Goal: Task Accomplishment & Management: Use online tool/utility

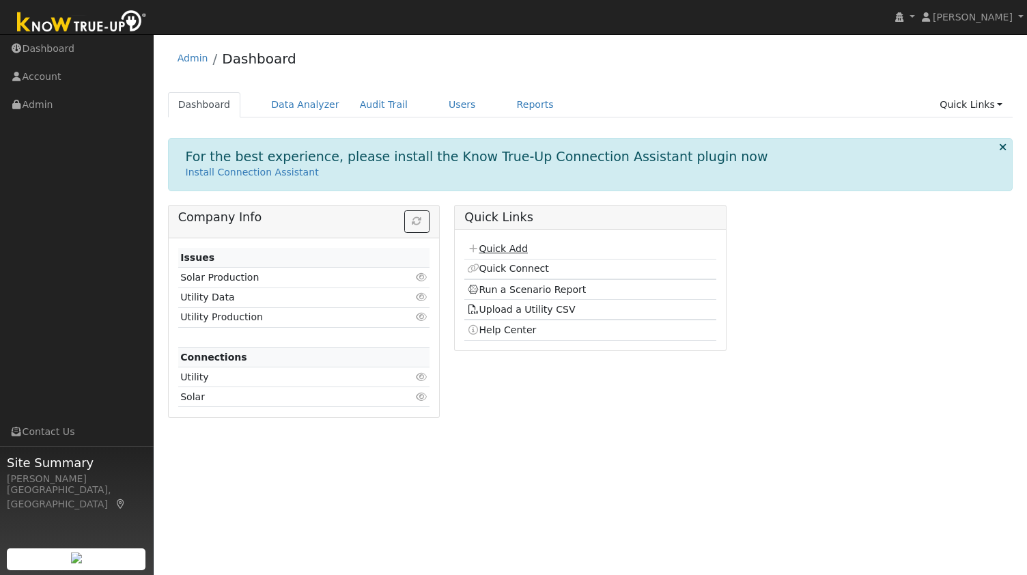
click at [513, 251] on link "Quick Add" at bounding box center [497, 248] width 61 height 11
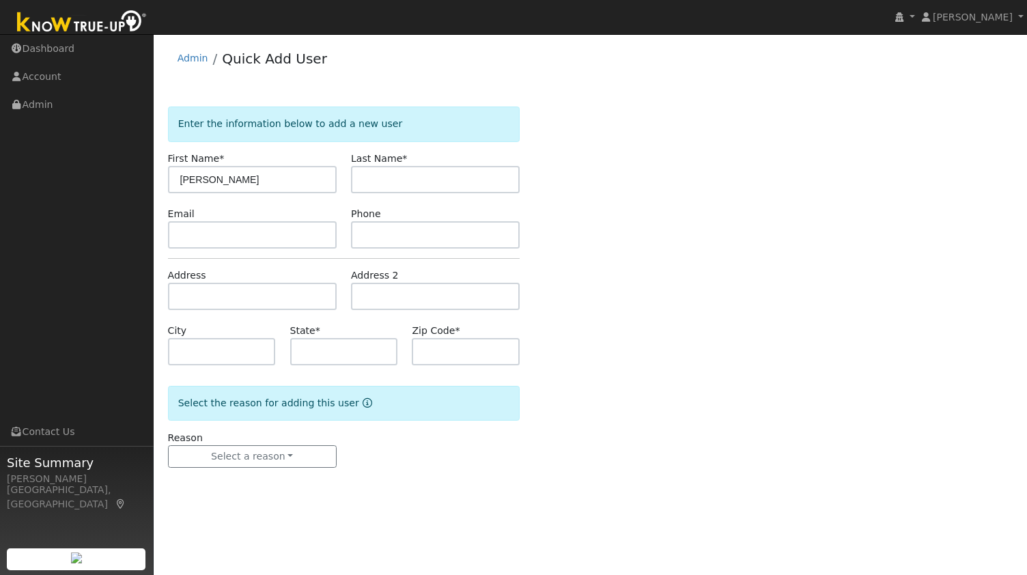
type input "Susan"
paste input "Breward"
type input "Breward"
click at [294, 244] on input "text" at bounding box center [252, 234] width 169 height 27
paste input "sbreward@yahoo.com"
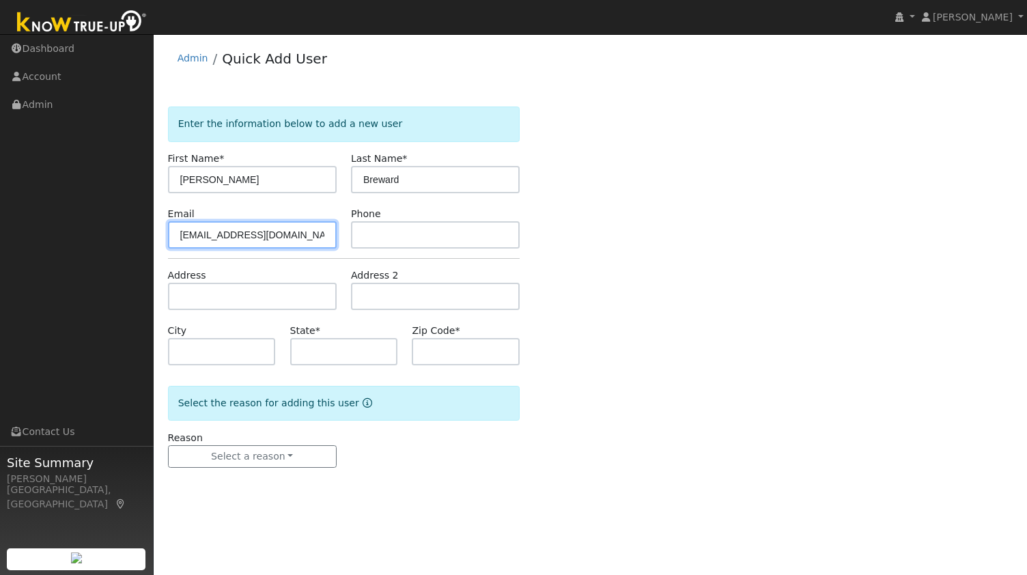
type input "sbreward@yahoo.com"
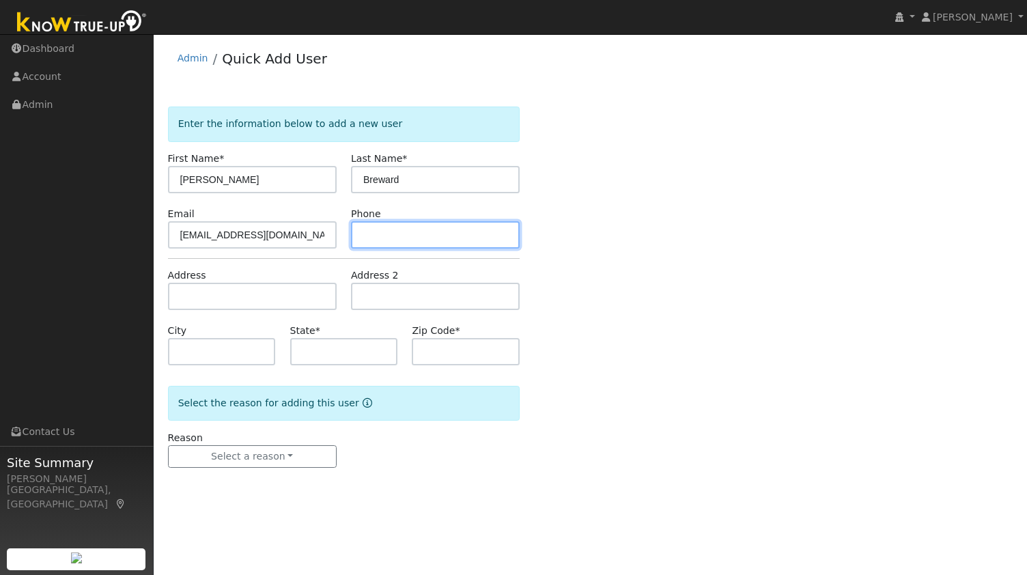
click at [401, 234] on input "text" at bounding box center [435, 234] width 169 height 27
paste input "8473234248"
type input "8473234248"
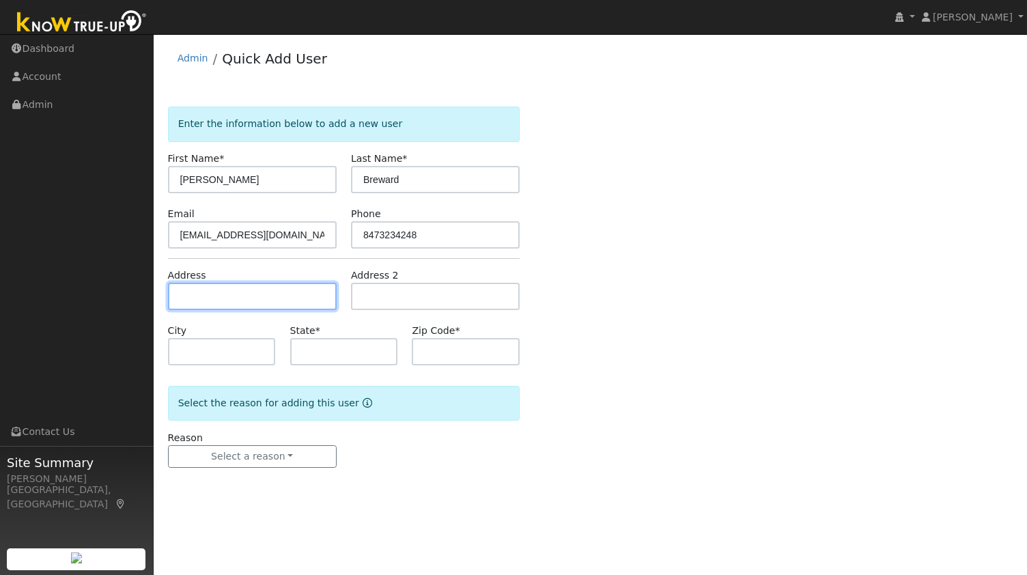
click at [289, 300] on input "text" at bounding box center [252, 296] width 169 height 27
paste input "1207 Oak Knoll Drive, Concord 94521"
type input "1207 Oak Knoll Drive"
type input "Concord"
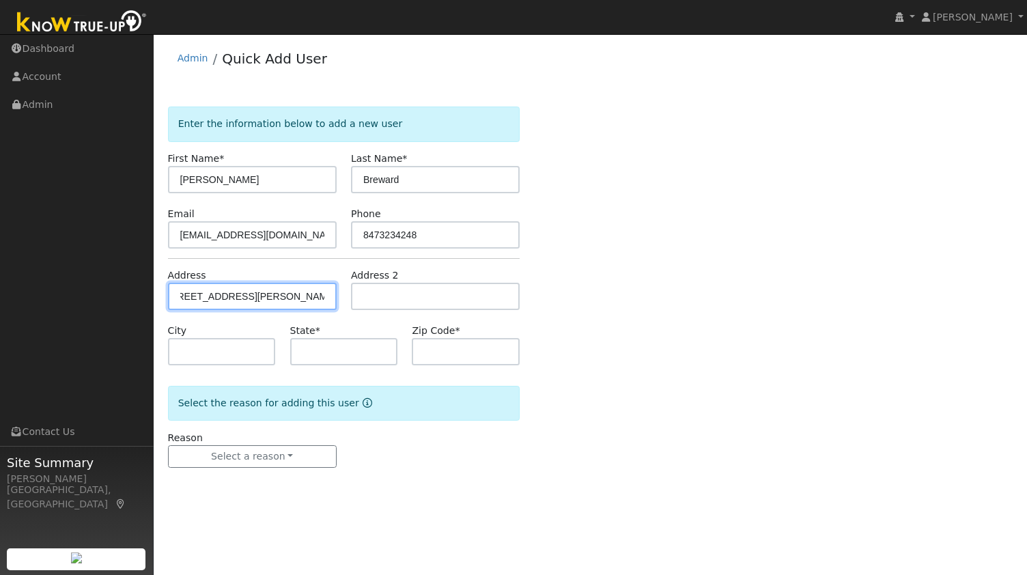
type input "CA"
type input "94521"
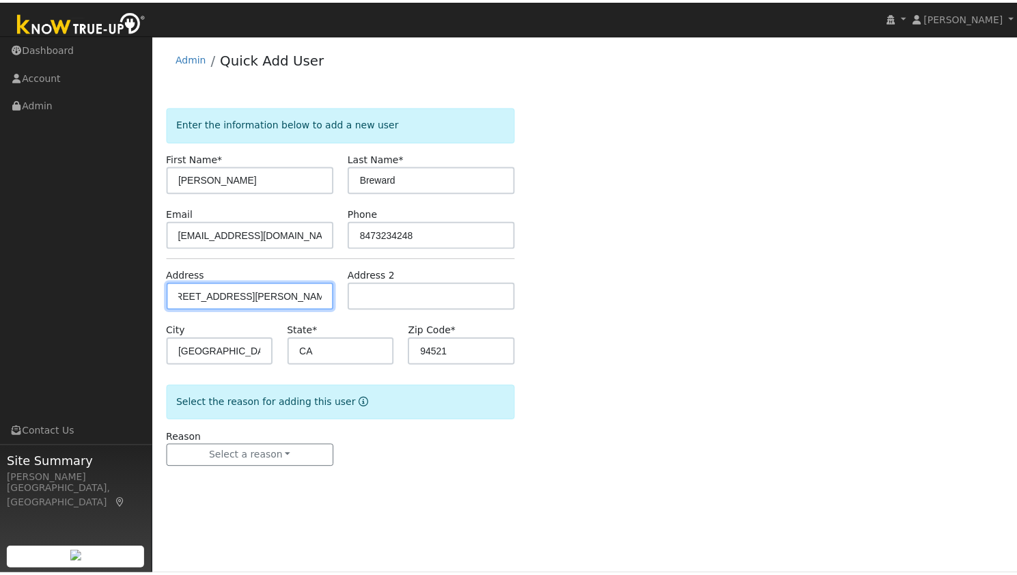
scroll to position [0, 0]
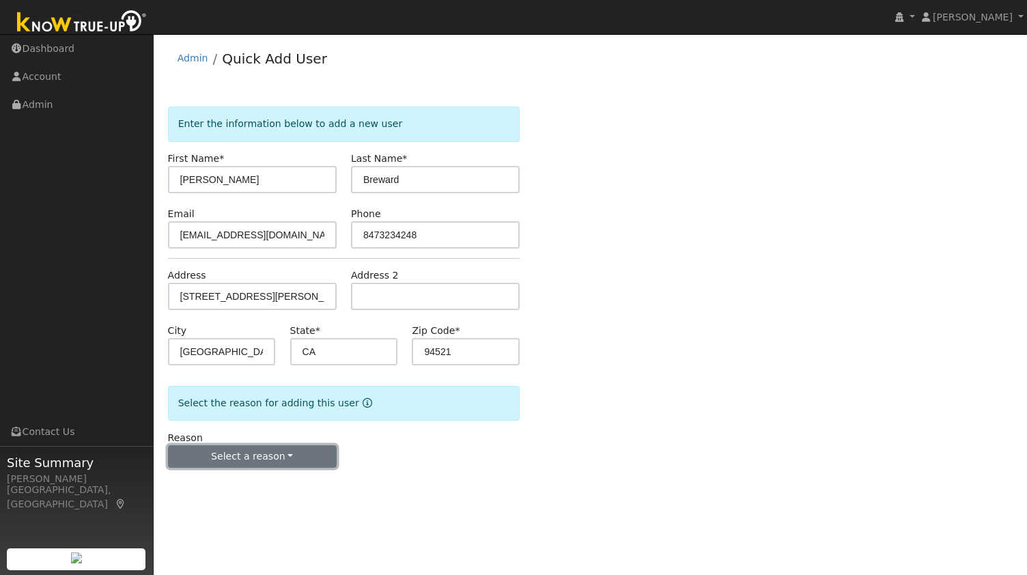
click at [270, 454] on button "Select a reason" at bounding box center [252, 456] width 169 height 23
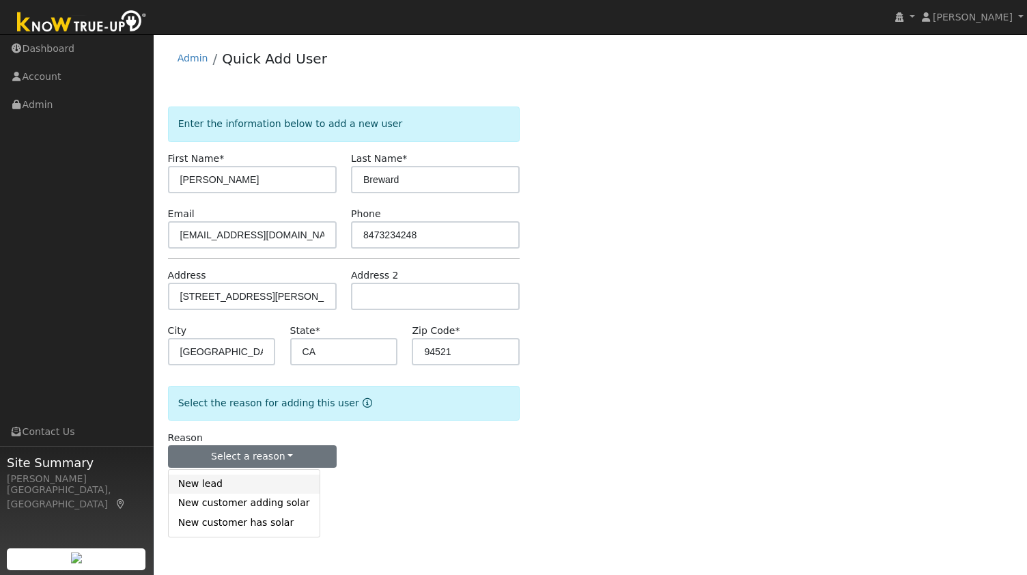
click at [243, 488] on link "New lead" at bounding box center [244, 484] width 151 height 19
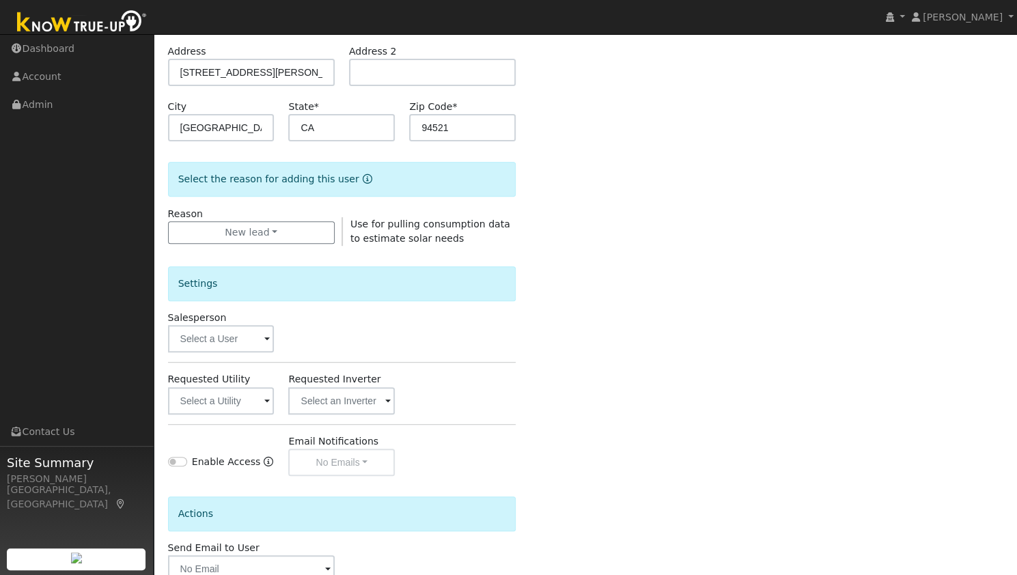
scroll to position [243, 0]
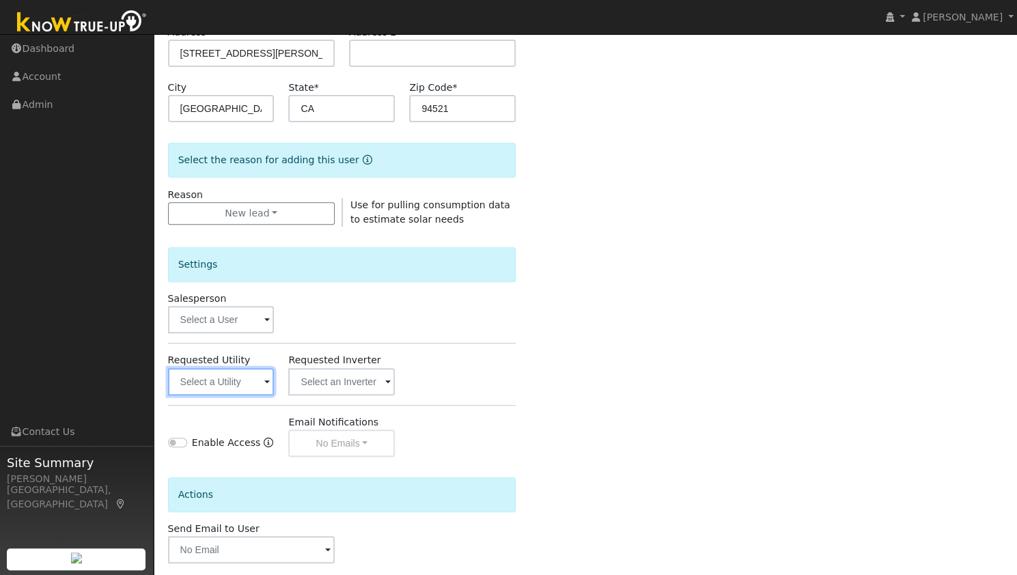
click at [226, 370] on input "text" at bounding box center [221, 381] width 107 height 27
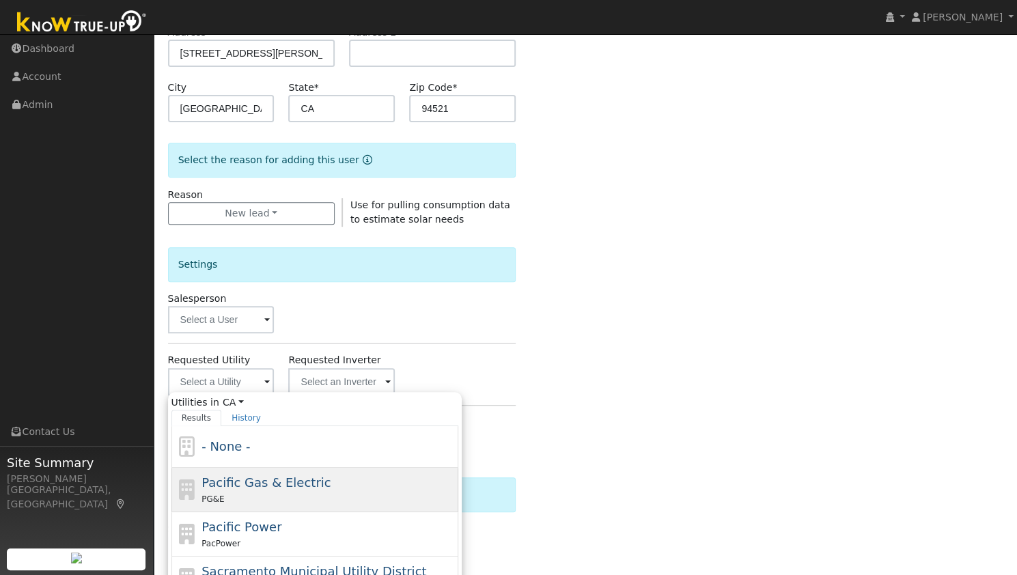
click at [279, 503] on div "Pacific Gas & Electric PG&E" at bounding box center [314, 490] width 287 height 44
type input "Pacific Gas & Electric"
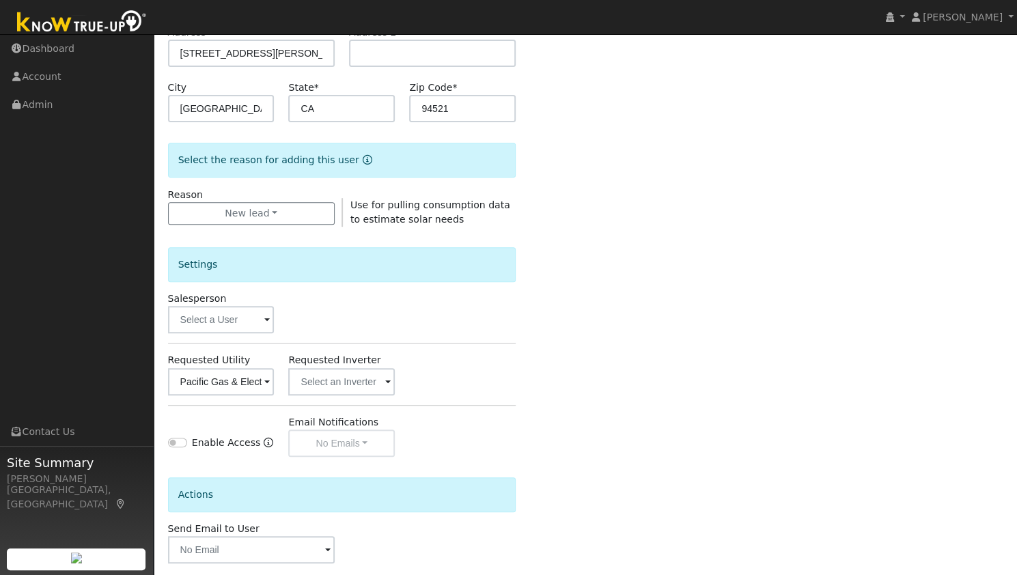
scroll to position [307, 0]
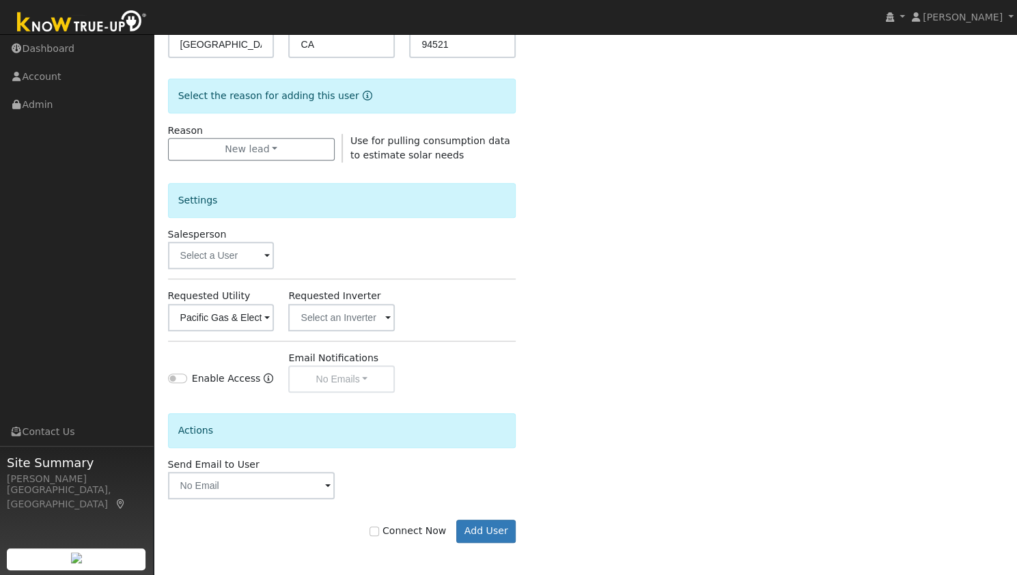
click at [401, 539] on div "Connect Now Add User" at bounding box center [342, 531] width 363 height 23
click at [407, 529] on label "Connect Now" at bounding box center [408, 531] width 76 height 14
click at [379, 529] on input "Connect Now" at bounding box center [375, 532] width 10 height 10
checkbox input "true"
click at [466, 523] on button "Add User" at bounding box center [485, 531] width 59 height 23
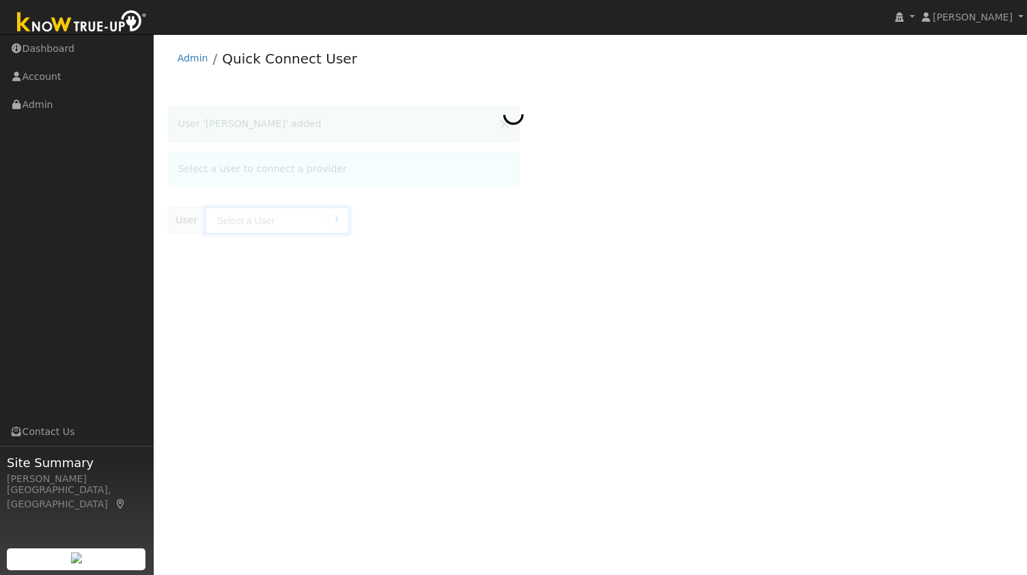
type input "[PERSON_NAME]"
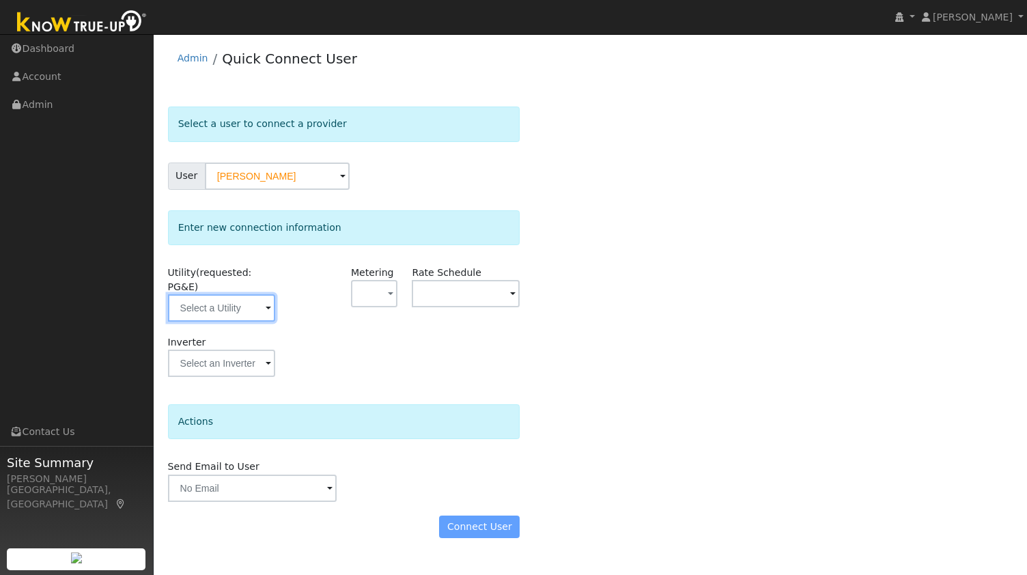
click at [236, 296] on input "text" at bounding box center [222, 307] width 108 height 27
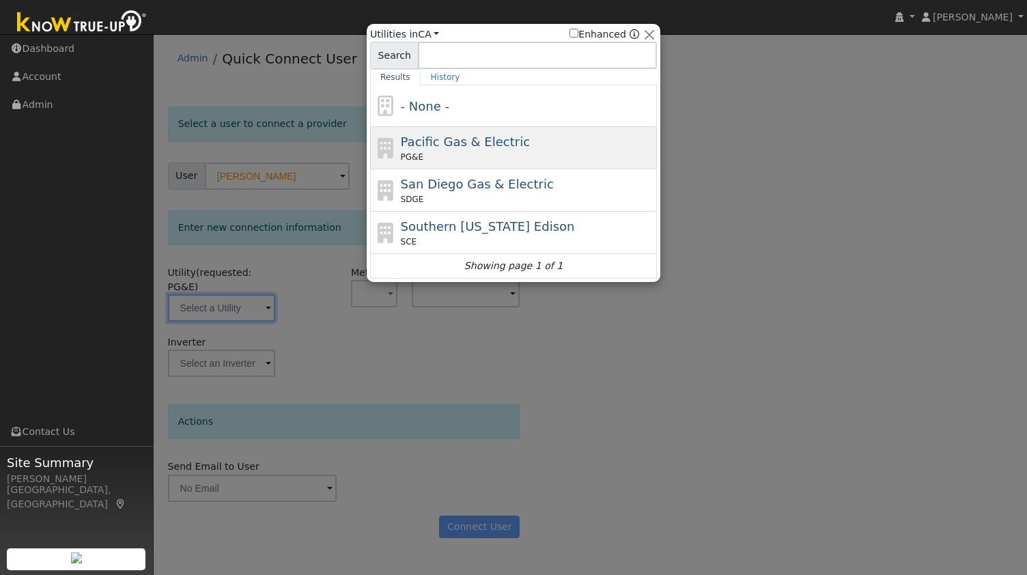
click at [445, 153] on div "PG&E" at bounding box center [527, 157] width 253 height 12
type input "PG&E"
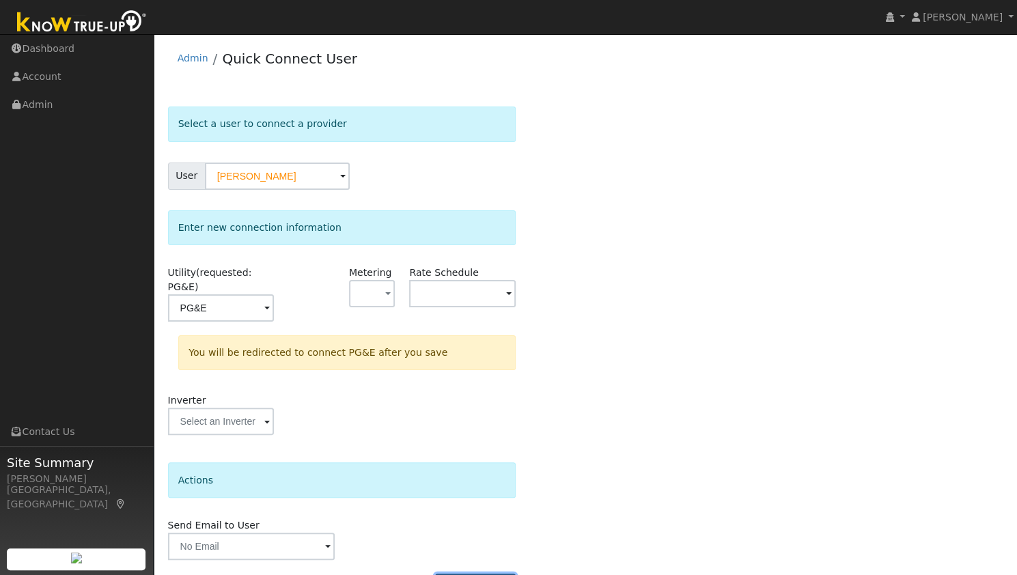
click at [471, 574] on button "Connect User" at bounding box center [475, 585] width 81 height 23
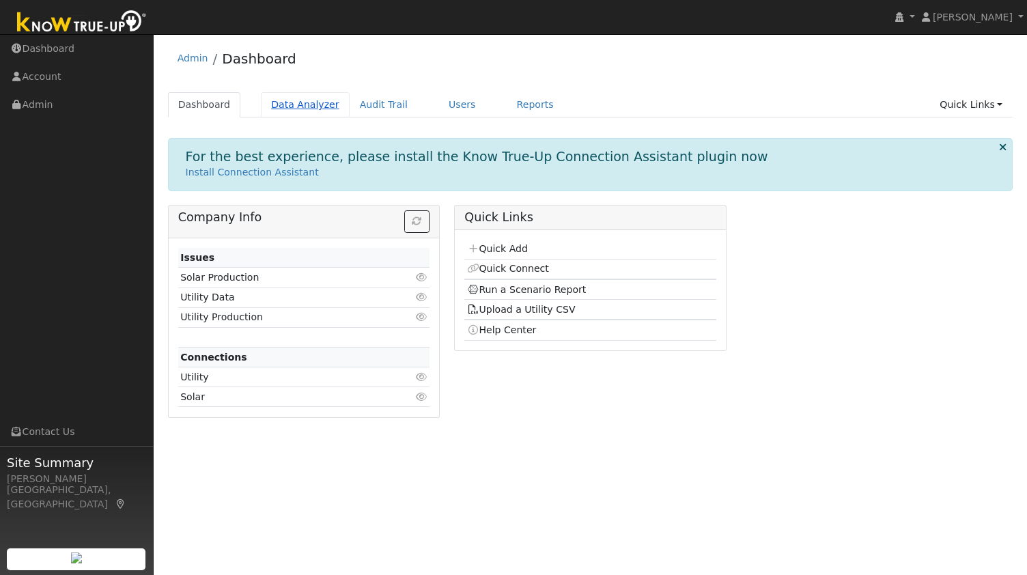
click at [281, 112] on link "Data Analyzer" at bounding box center [305, 104] width 89 height 25
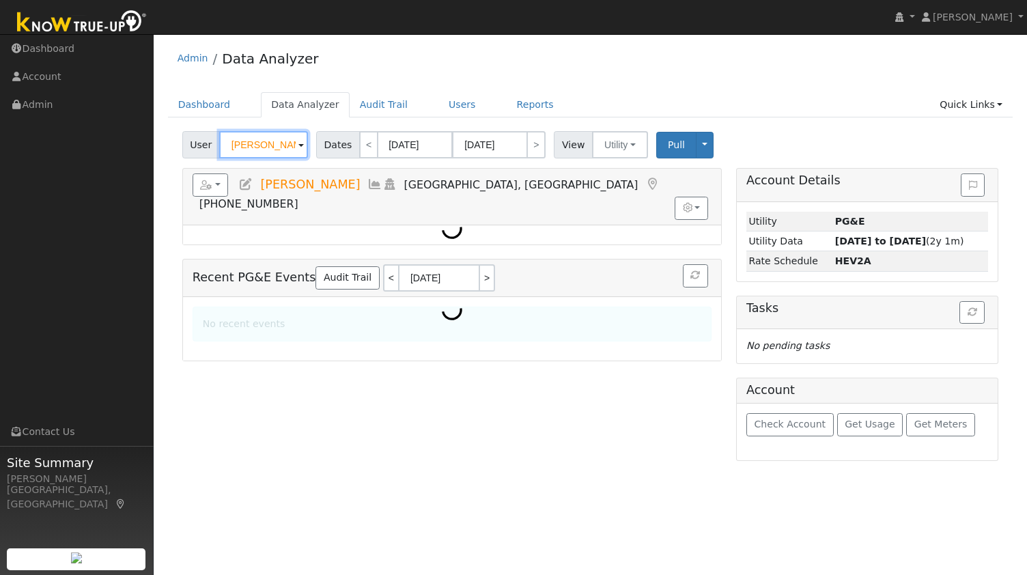
click at [249, 145] on input "[PERSON_NAME]" at bounding box center [263, 144] width 89 height 27
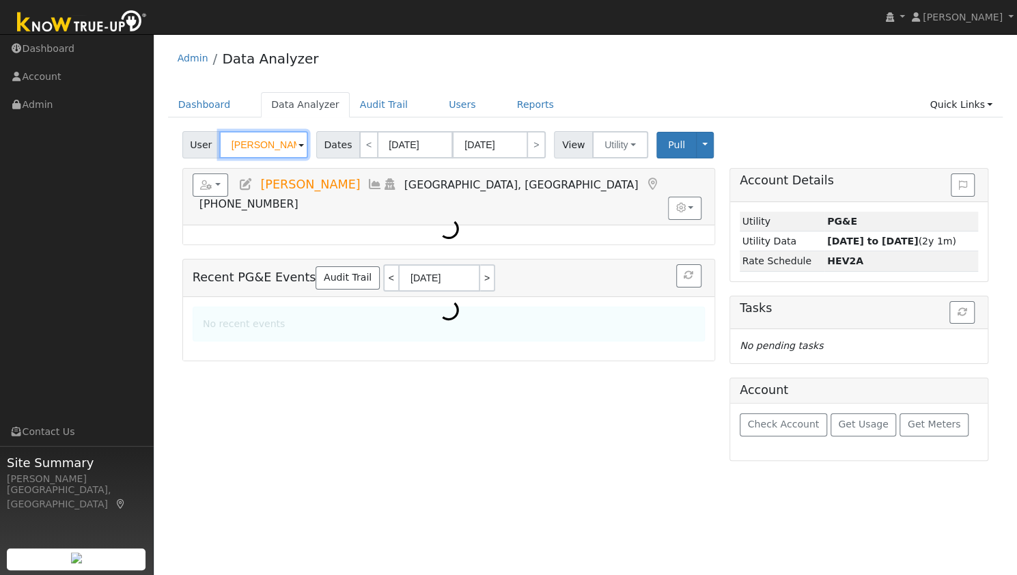
click at [249, 145] on input "[PERSON_NAME]" at bounding box center [263, 144] width 89 height 27
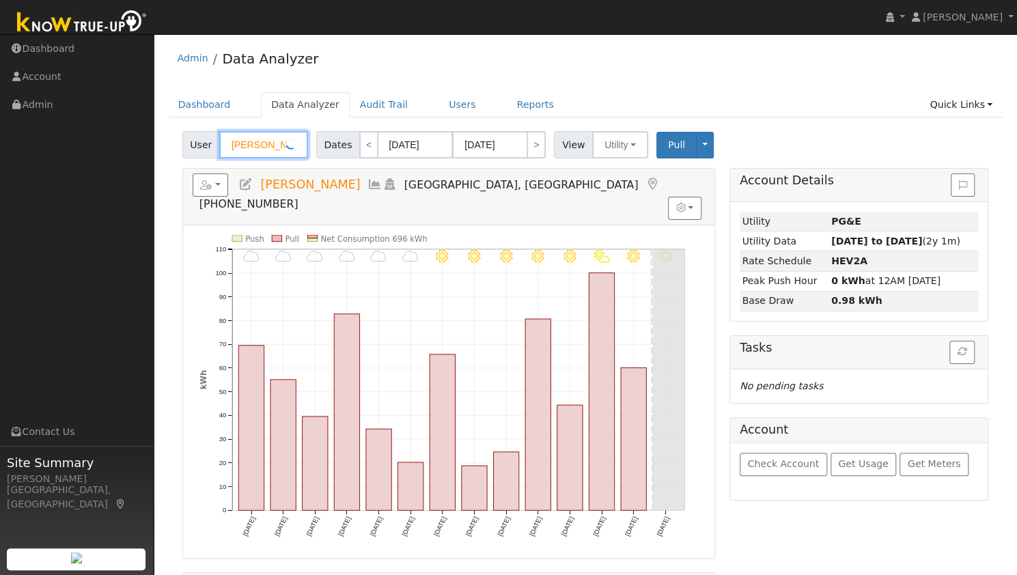
click at [249, 145] on input "[PERSON_NAME]" at bounding box center [263, 144] width 89 height 27
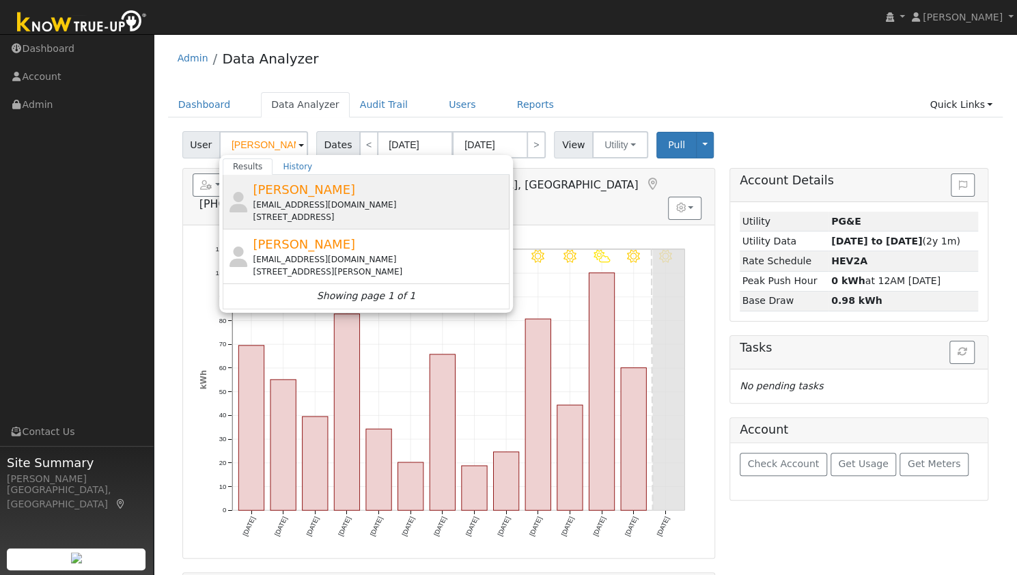
click at [388, 201] on div "[EMAIL_ADDRESS][DOMAIN_NAME]" at bounding box center [379, 205] width 253 height 12
type input "[PERSON_NAME]"
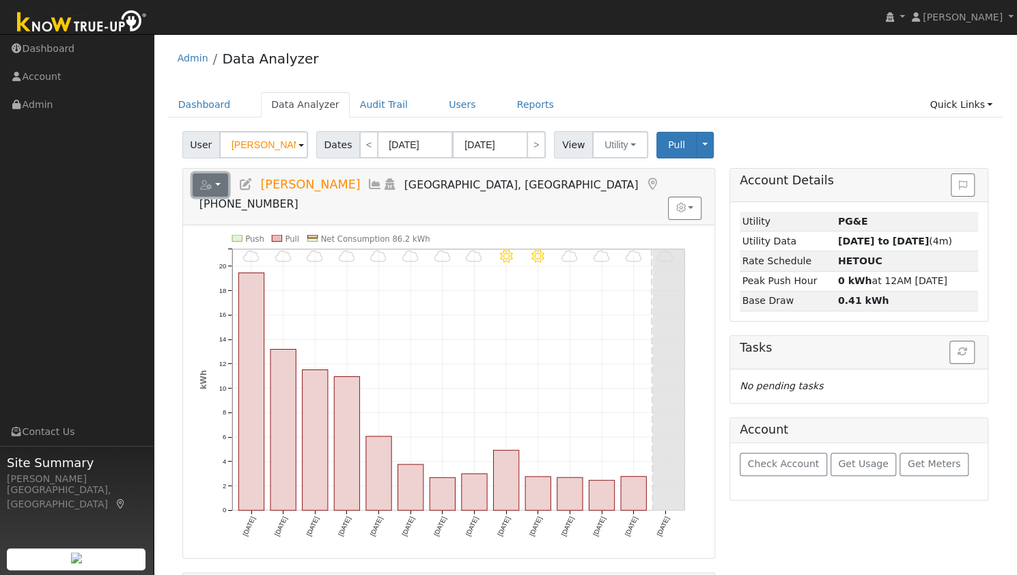
click at [214, 191] on button "button" at bounding box center [211, 184] width 36 height 23
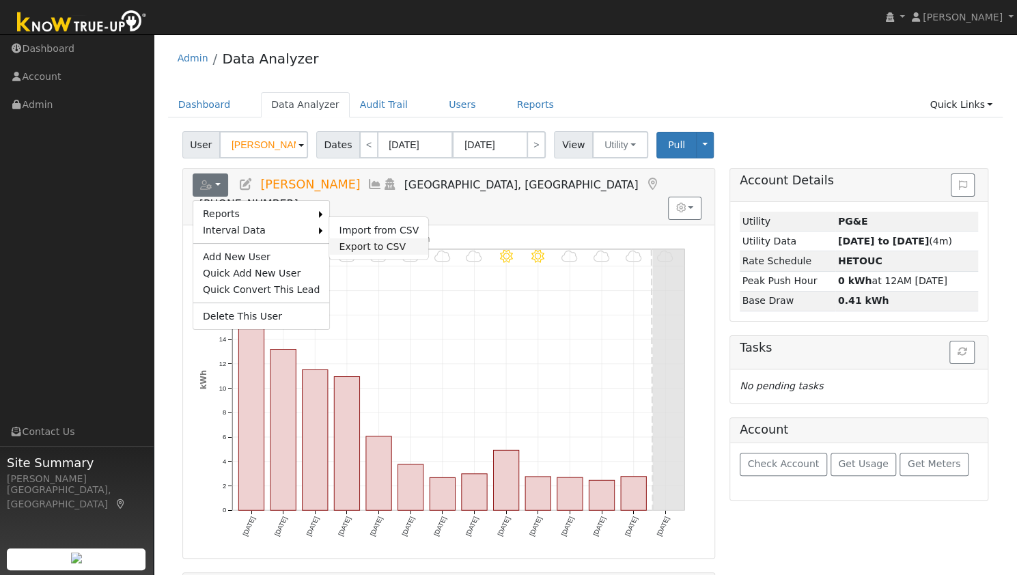
click at [335, 242] on link "Export to CSV" at bounding box center [378, 246] width 99 height 16
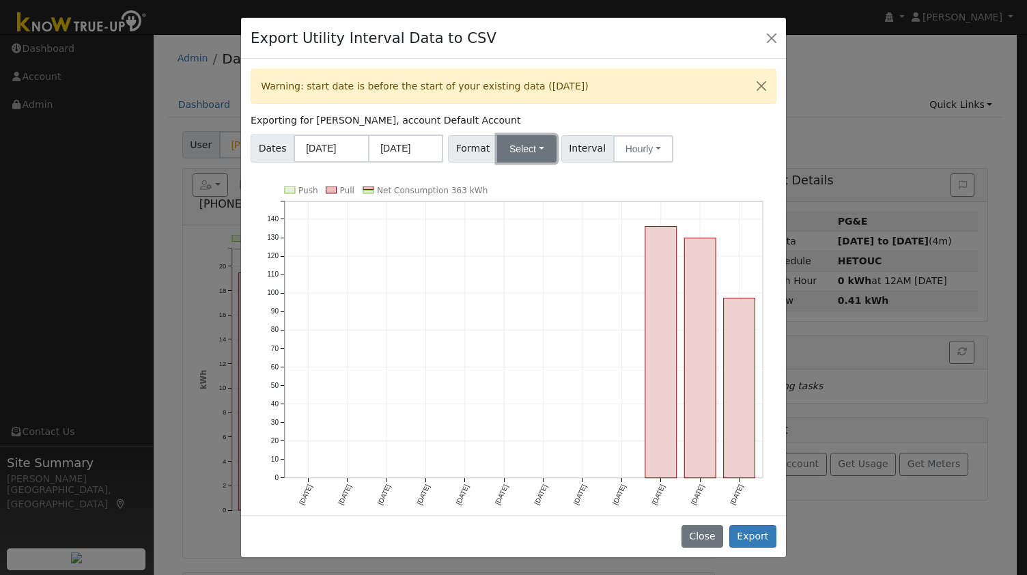
click at [522, 144] on button "Select" at bounding box center [526, 148] width 59 height 27
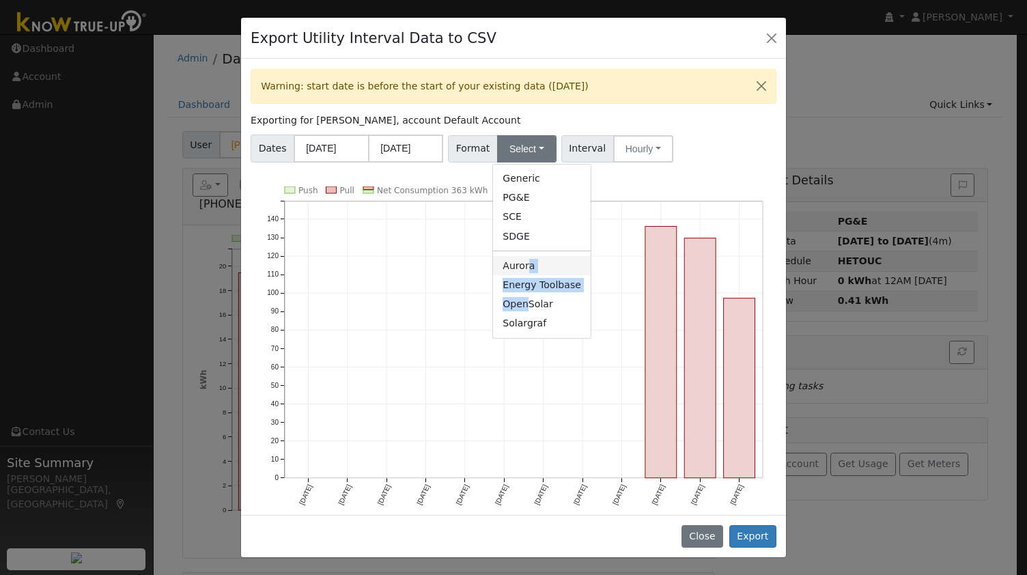
drag, startPoint x: 523, startPoint y: 299, endPoint x: 520, endPoint y: 270, distance: 29.5
click at [520, 270] on ul "Generic PG&E SCE SDGE Aurora Energy Toolbase OpenSolar Solargraf" at bounding box center [541, 251] width 99 height 175
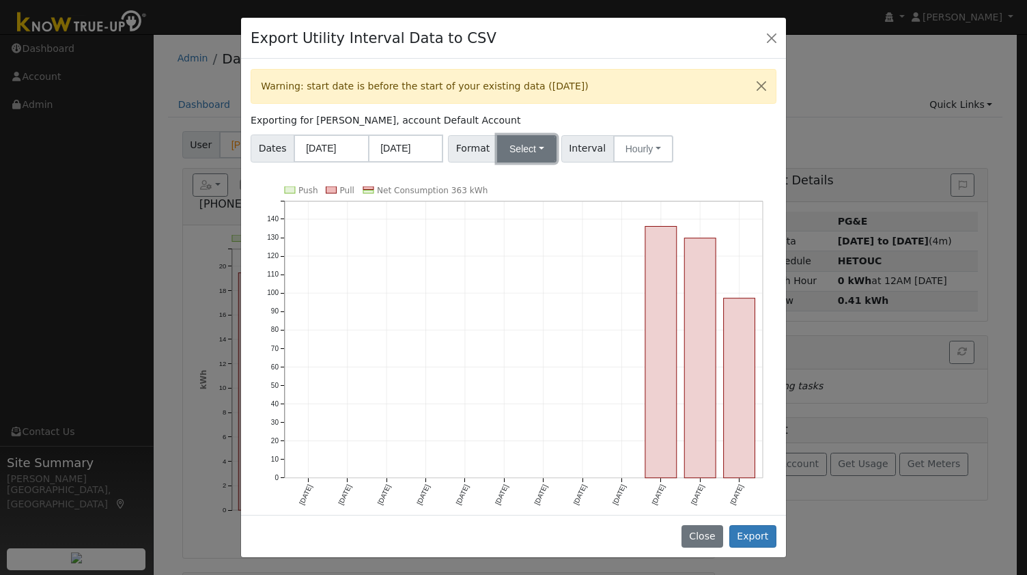
click at [530, 148] on button "Select" at bounding box center [526, 148] width 59 height 27
click at [512, 264] on link "Aurora" at bounding box center [542, 265] width 98 height 19
drag, startPoint x: 367, startPoint y: 122, endPoint x: 307, endPoint y: 124, distance: 59.5
click at [307, 124] on label "Exporting for [PERSON_NAME], account Default Account" at bounding box center [386, 120] width 270 height 14
copy label "[PERSON_NAME]"
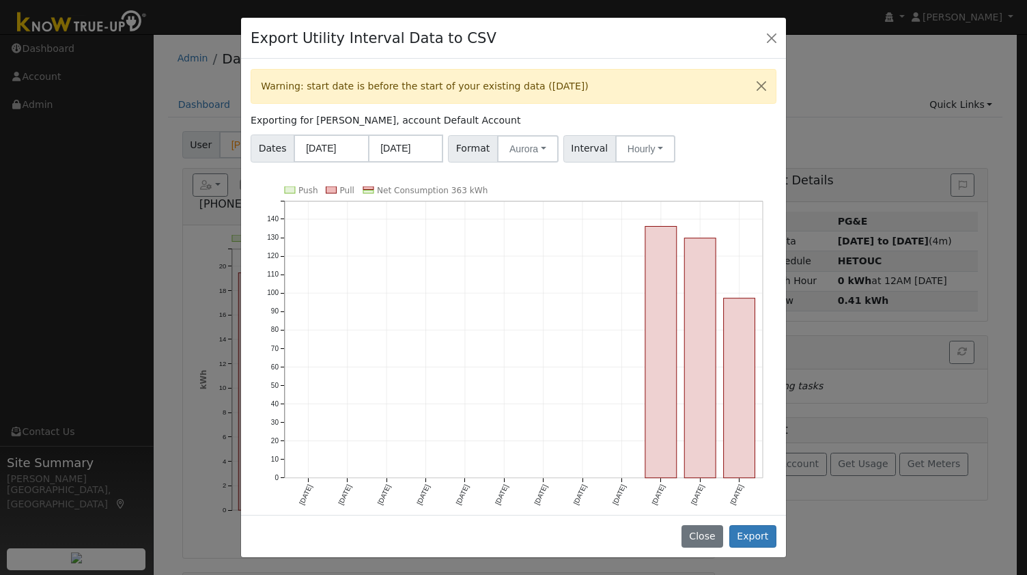
click at [414, 508] on icon "Push Pull Net Consumption 363 kWh [DATE] Oct '[DATE] Dec '[DATE] Feb '[DATE] Ap…" at bounding box center [514, 355] width 526 height 339
click at [743, 539] on button "Export" at bounding box center [752, 536] width 47 height 23
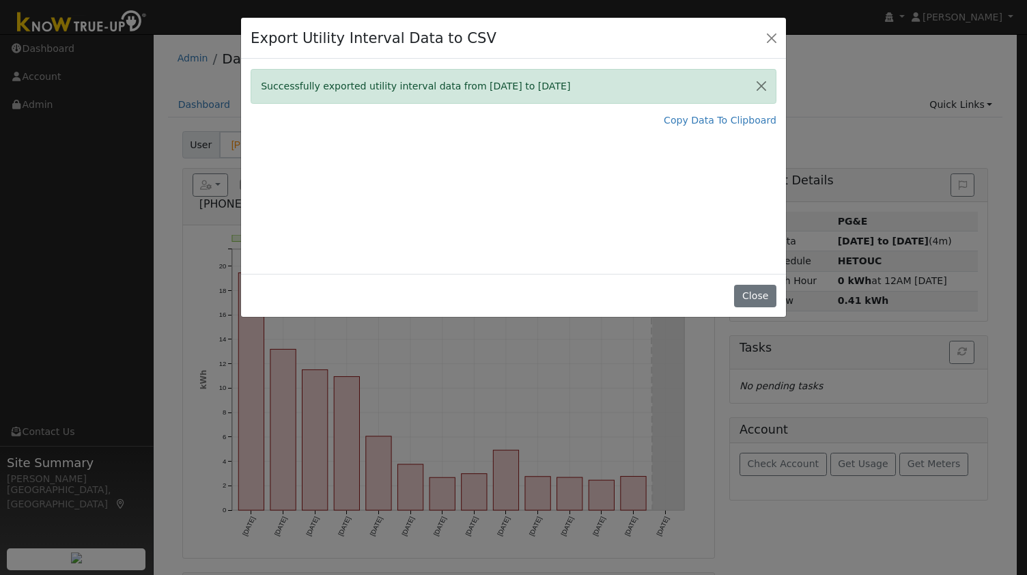
click at [757, 36] on div "Export Utility Interval Data to CSV" at bounding box center [513, 39] width 545 height 42
click at [768, 43] on button "Close" at bounding box center [771, 37] width 19 height 19
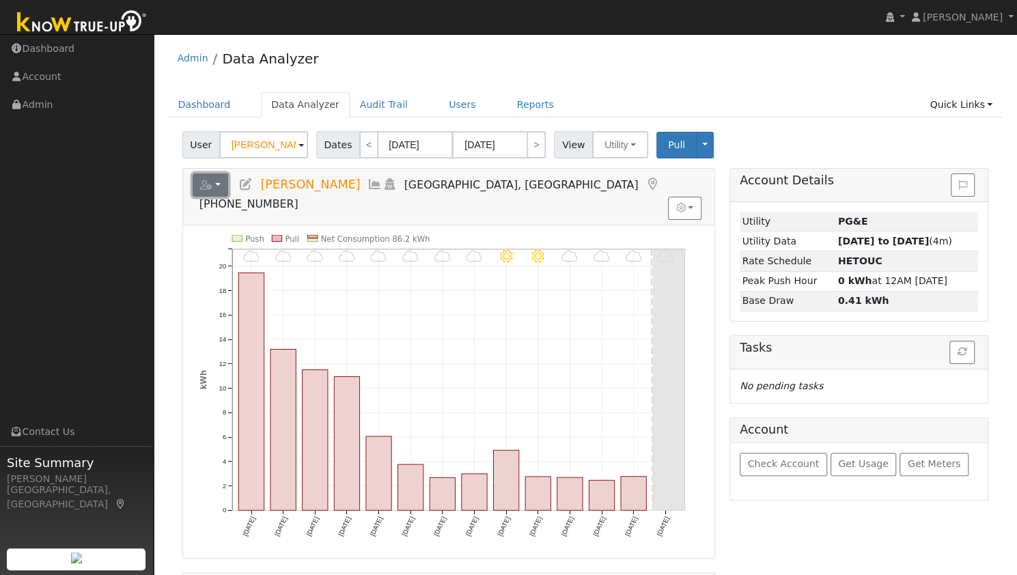
click at [212, 179] on button "button" at bounding box center [211, 184] width 36 height 23
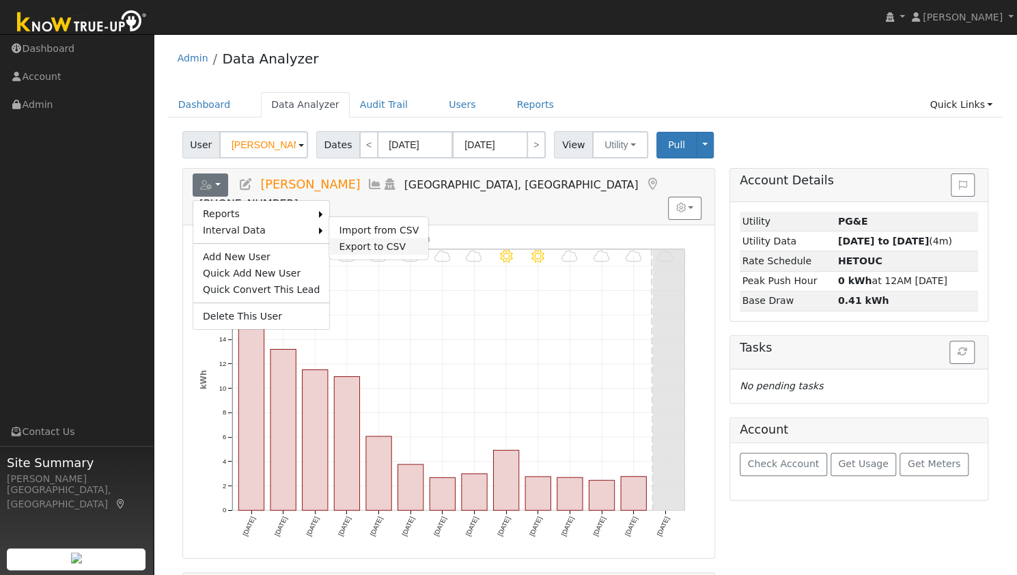
click at [329, 238] on link "Export to CSV" at bounding box center [378, 246] width 99 height 16
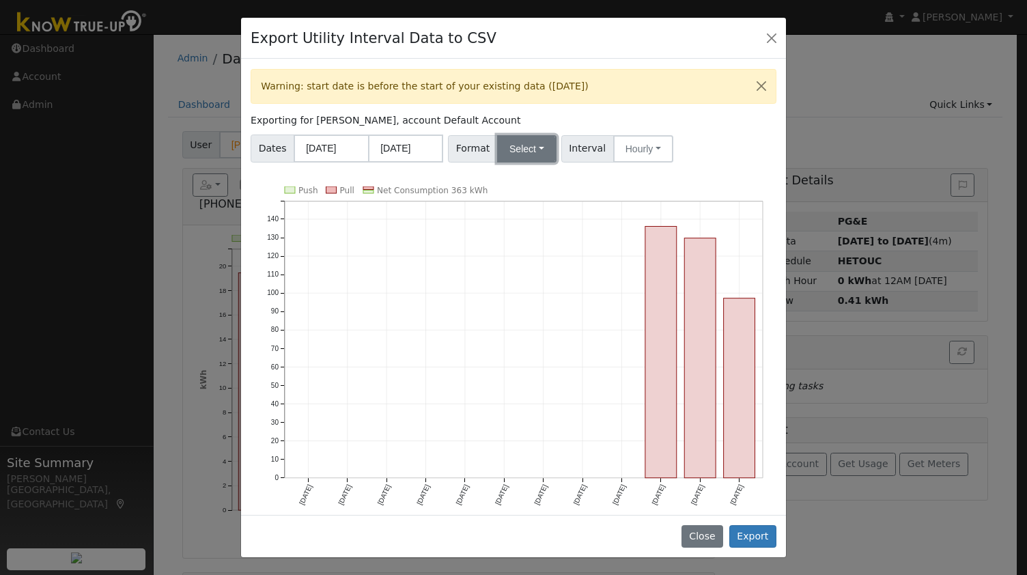
click at [533, 144] on button "Select" at bounding box center [526, 148] width 59 height 27
click at [511, 303] on link "OpenSolar" at bounding box center [542, 303] width 98 height 19
click at [757, 529] on button "Export" at bounding box center [752, 536] width 47 height 23
